Goal: Information Seeking & Learning: Learn about a topic

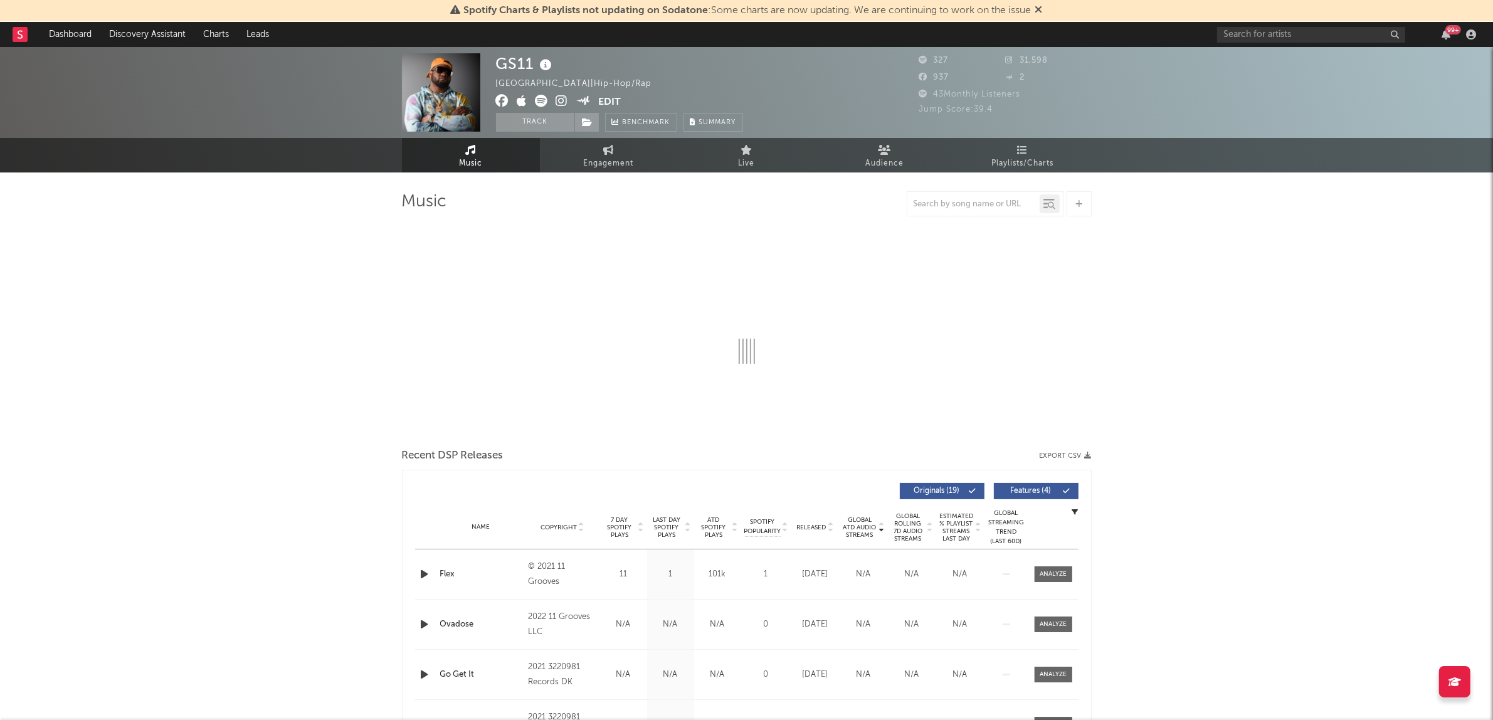
click at [538, 103] on icon at bounding box center [542, 101] width 13 height 13
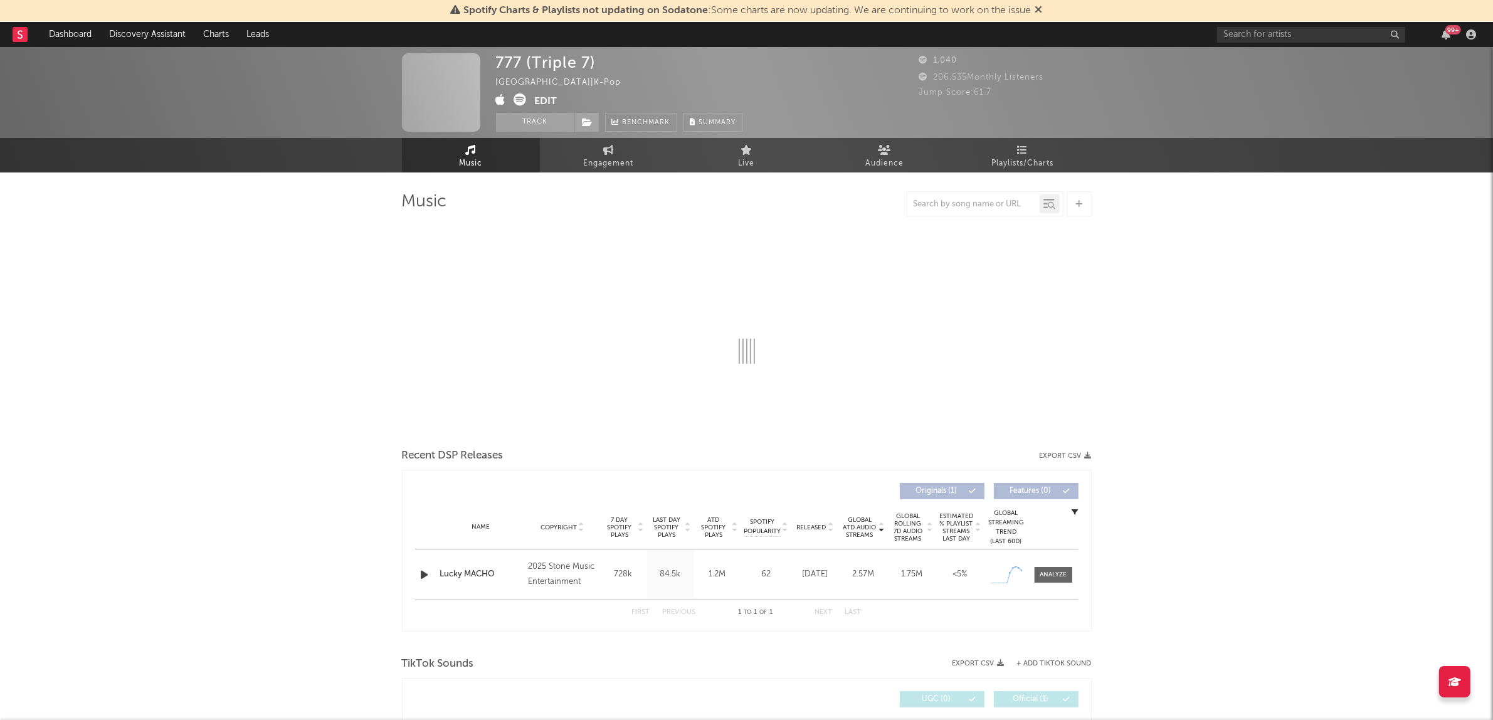
select select "1w"
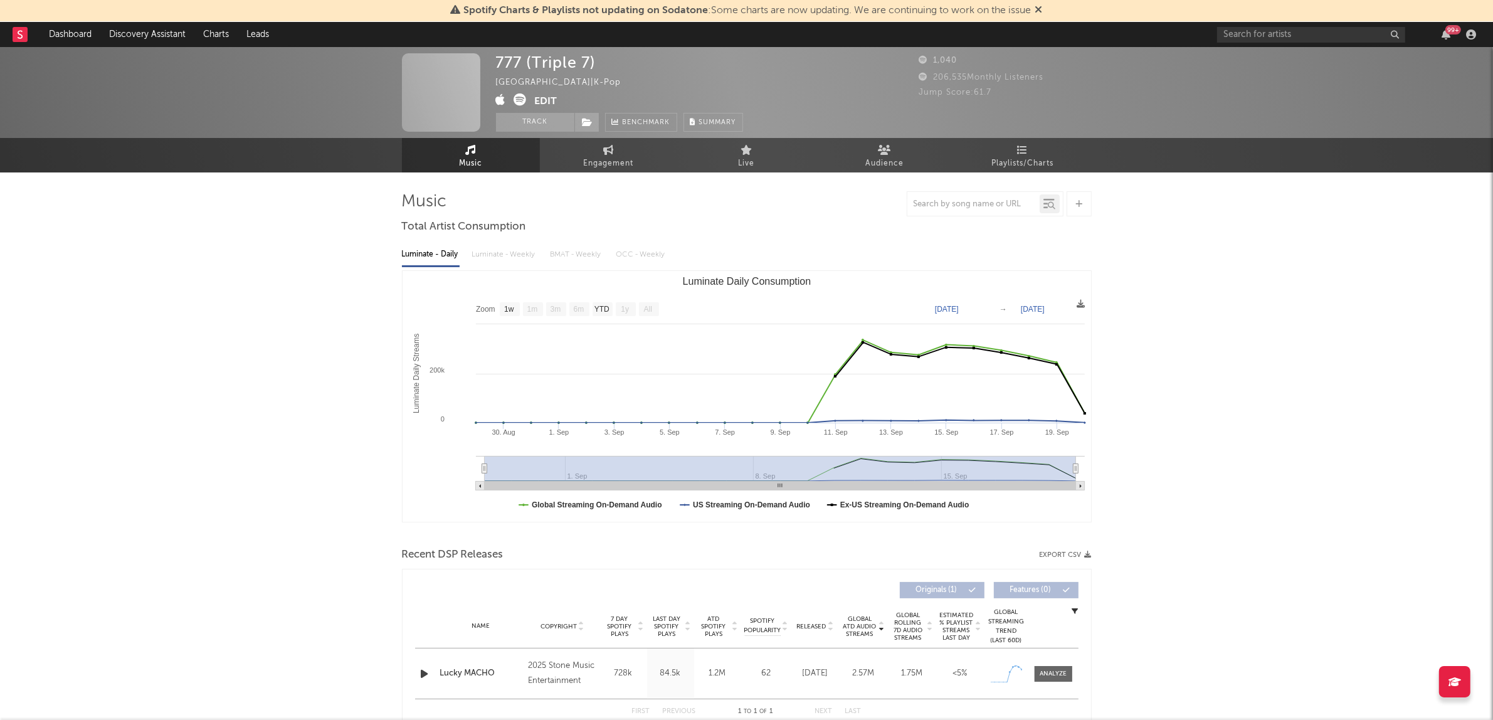
click at [519, 99] on icon at bounding box center [520, 99] width 13 height 13
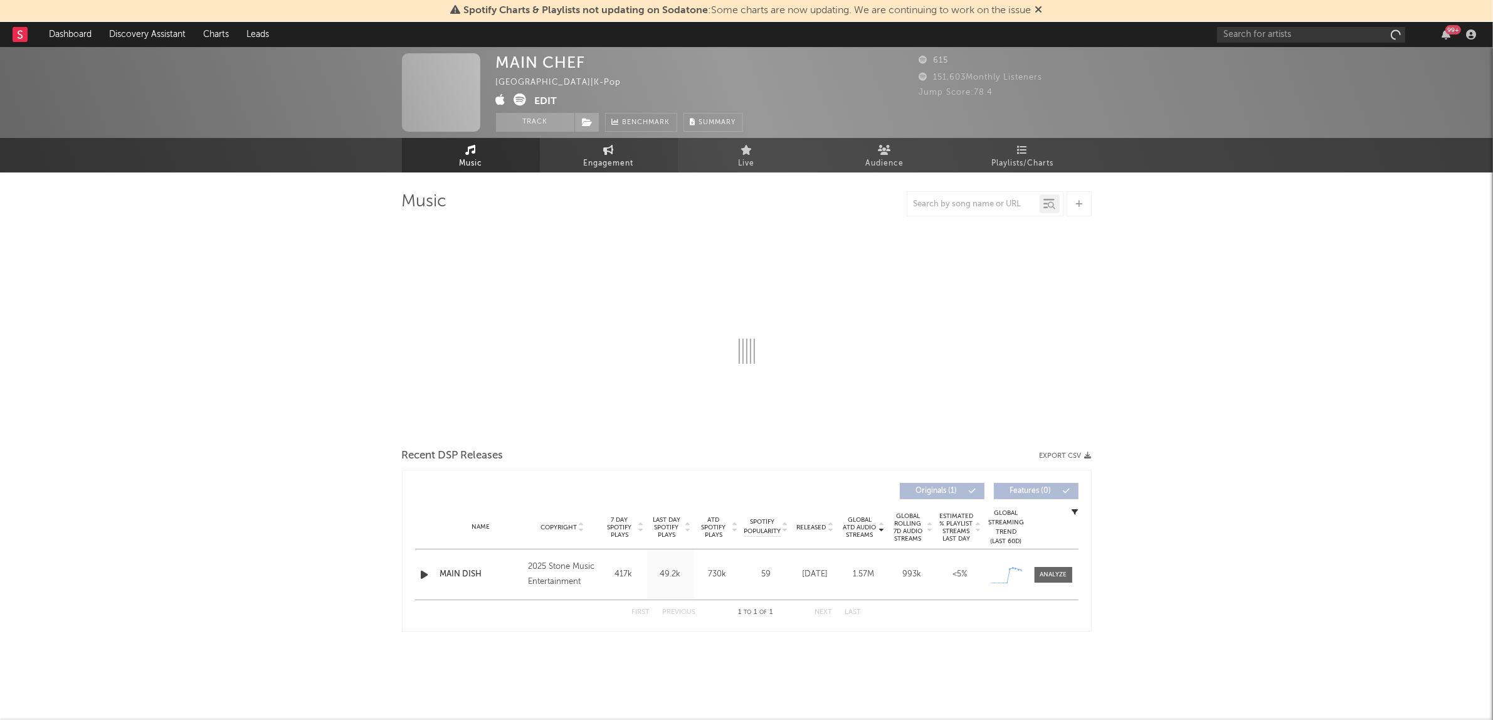
select select "1w"
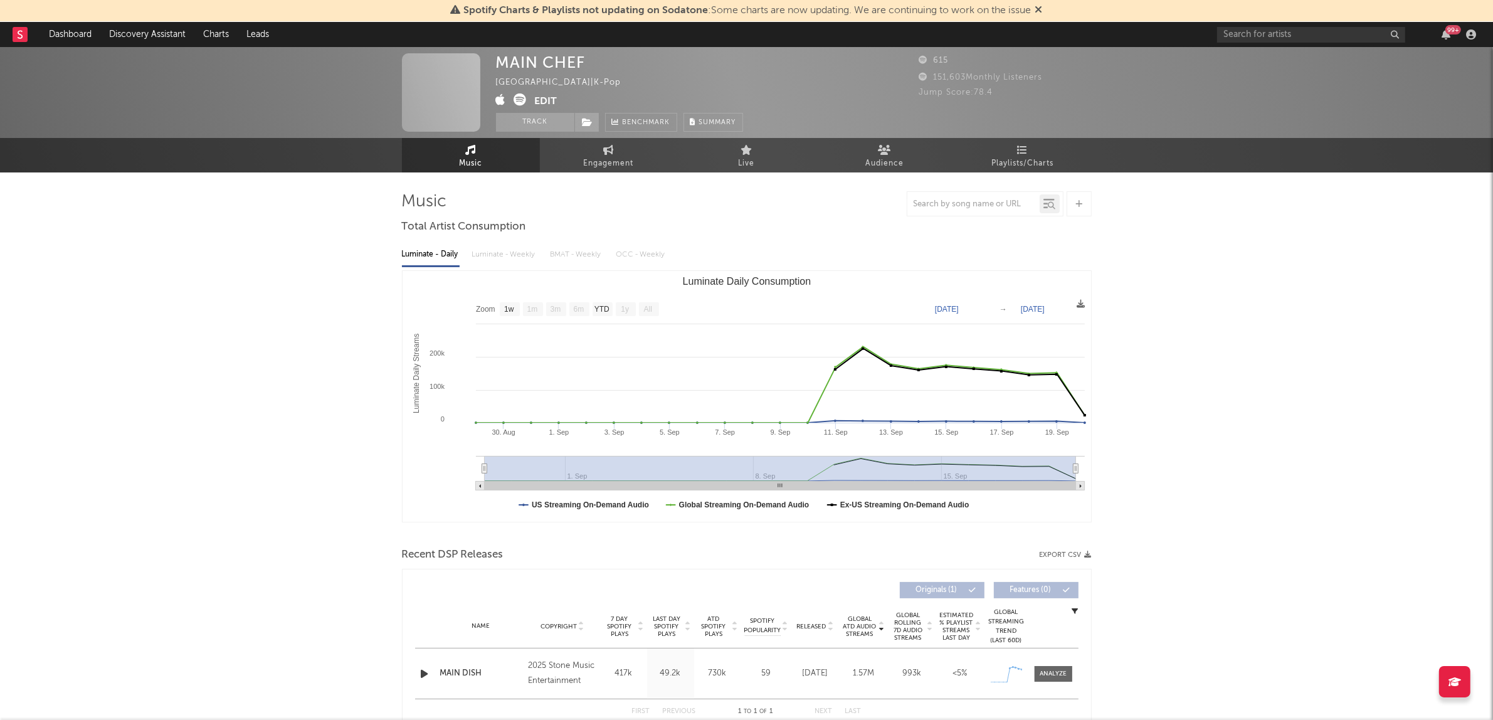
click at [519, 99] on icon at bounding box center [520, 99] width 13 height 13
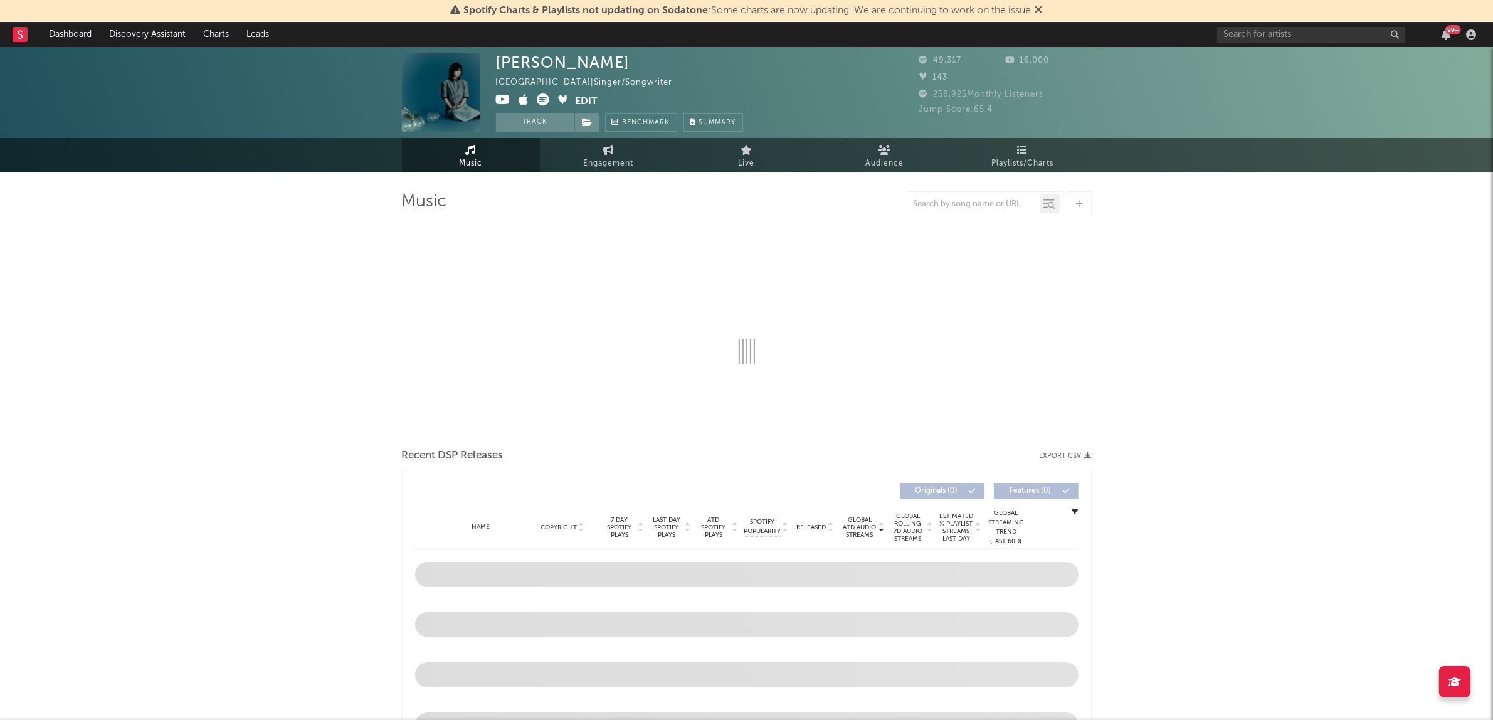
select select "6m"
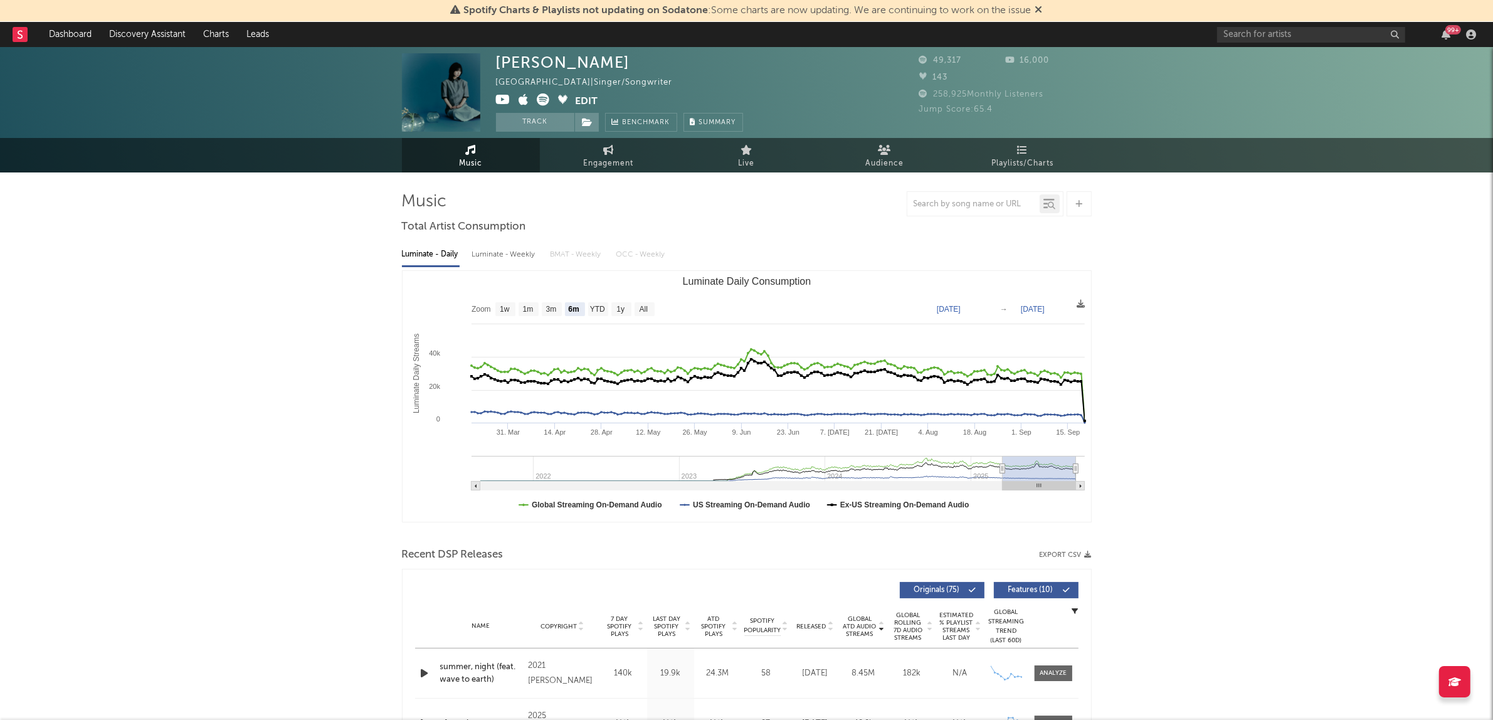
click at [543, 100] on icon at bounding box center [544, 99] width 13 height 13
